Goal: Task Accomplishment & Management: Manage account settings

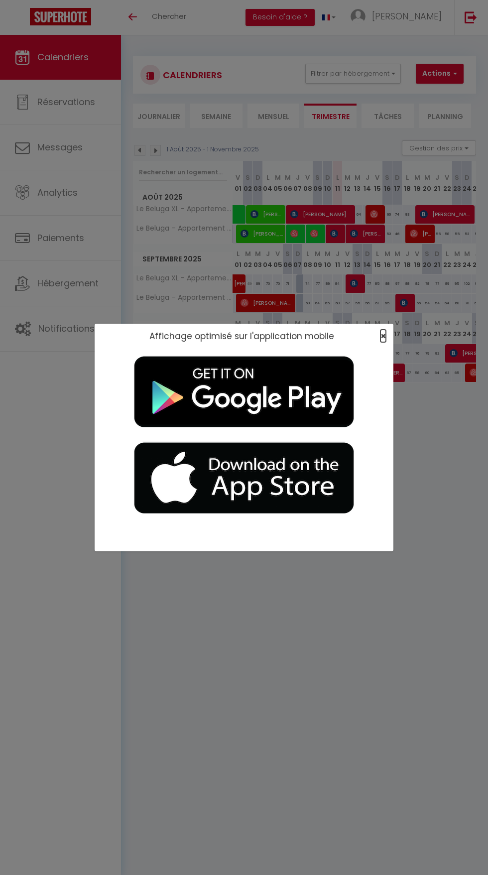
click at [384, 336] on span "×" at bounding box center [383, 336] width 5 height 12
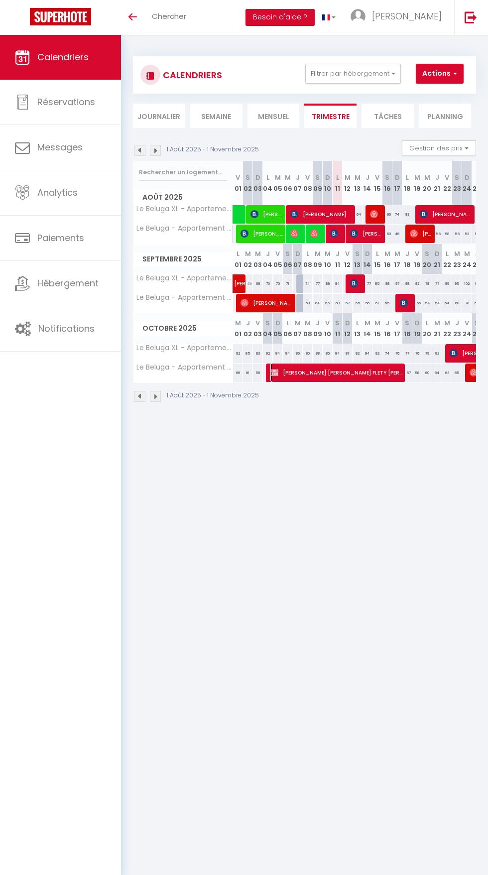
click at [397, 371] on span "[PERSON_NAME] [PERSON_NAME] FLETY [PERSON_NAME]" at bounding box center [336, 372] width 133 height 19
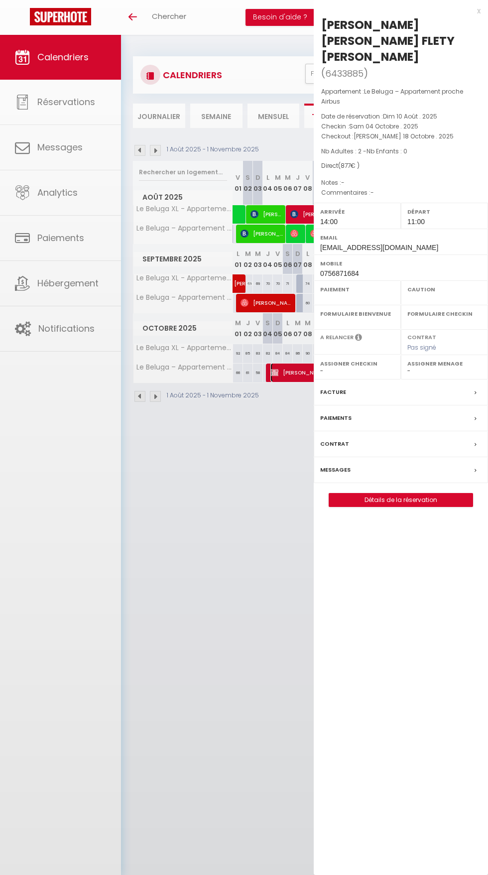
select select "KO"
select select "0"
select select "1"
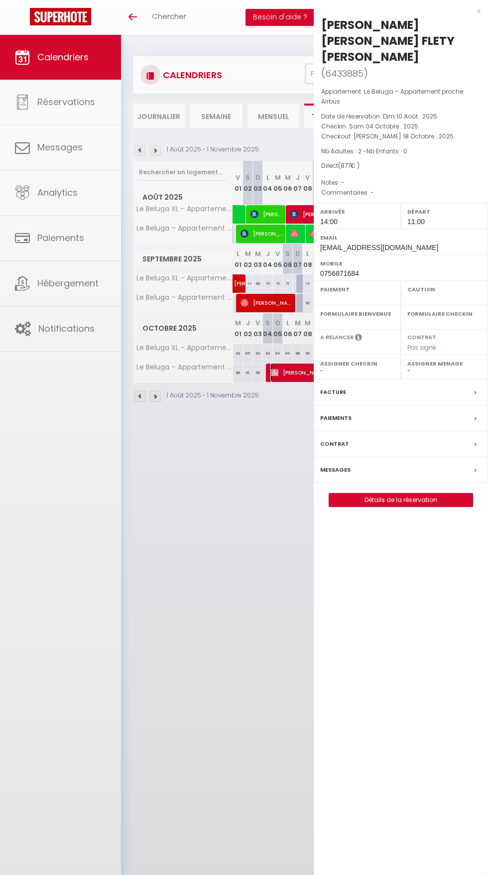
select select
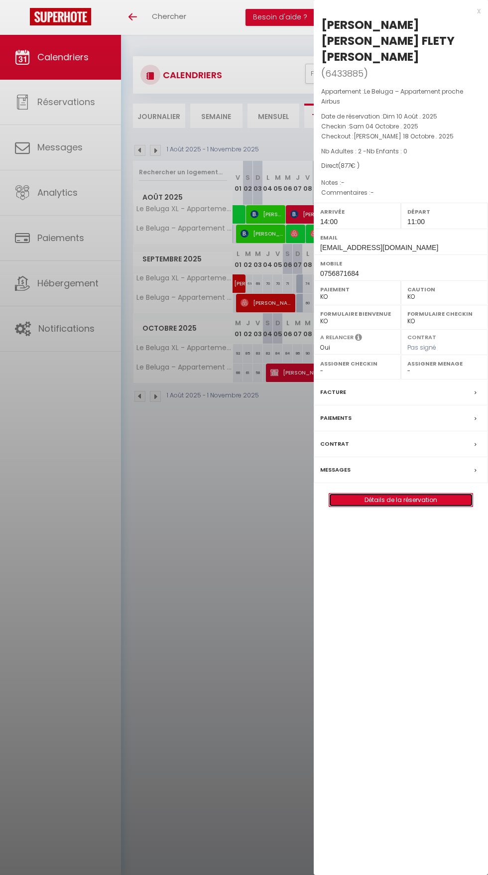
click at [427, 494] on link "Détails de la réservation" at bounding box center [400, 500] width 143 height 13
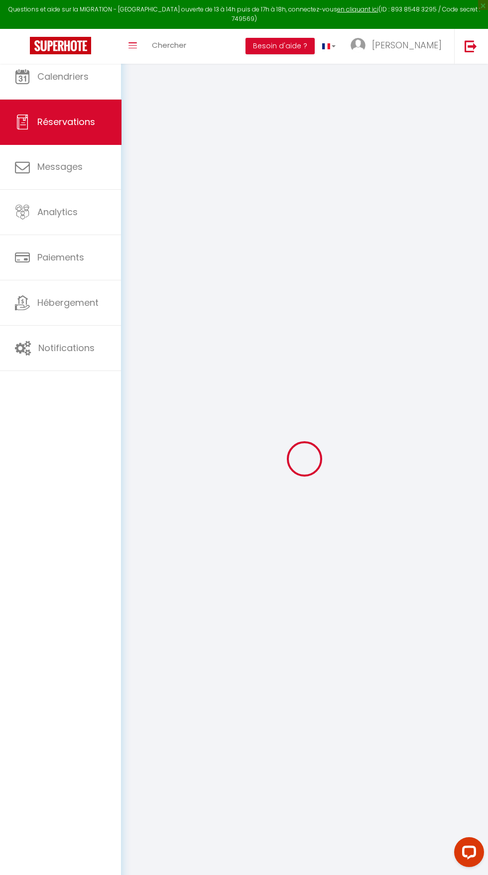
select select
checkbox input "false"
select select
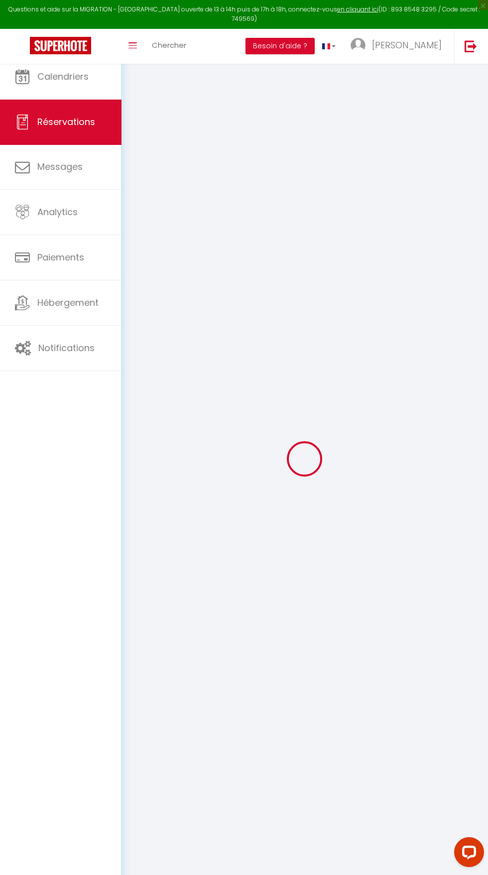
select select
checkbox input "false"
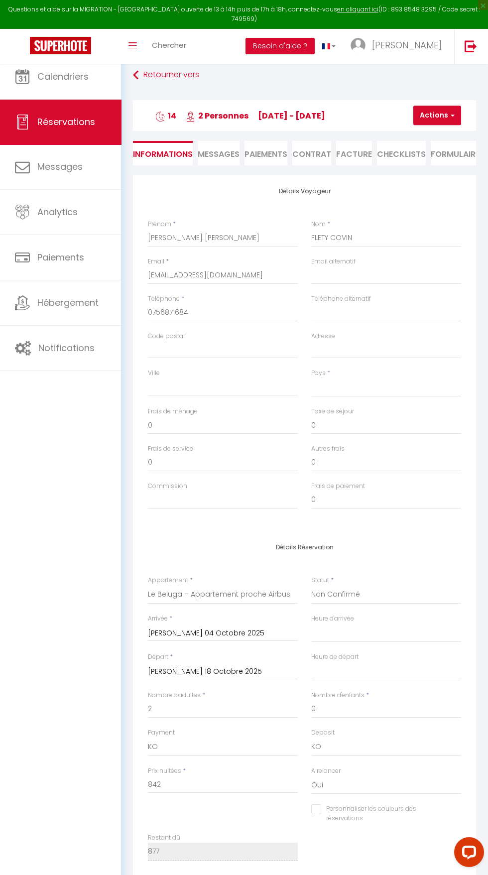
select select
type input "35"
select select
checkbox input "false"
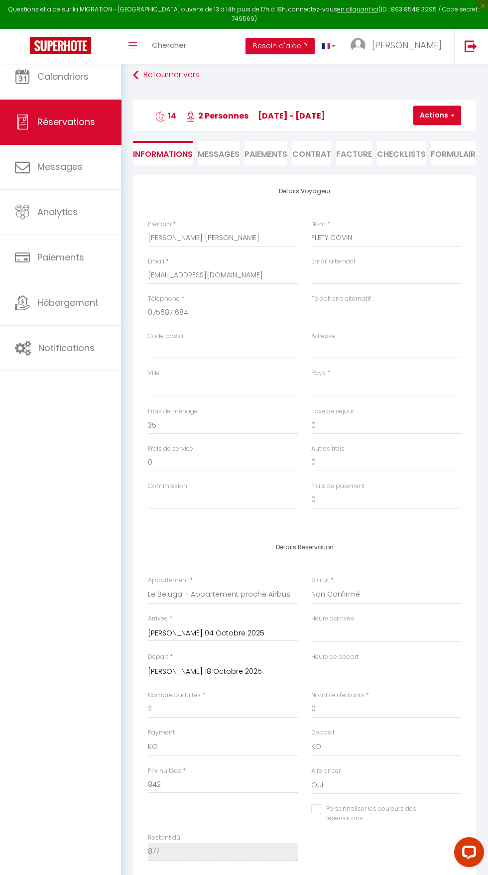
select select
checkbox input "false"
select select "14:00"
select select "11:00"
click at [452, 116] on span "button" at bounding box center [451, 115] width 6 height 9
